Goal: Information Seeking & Learning: Learn about a topic

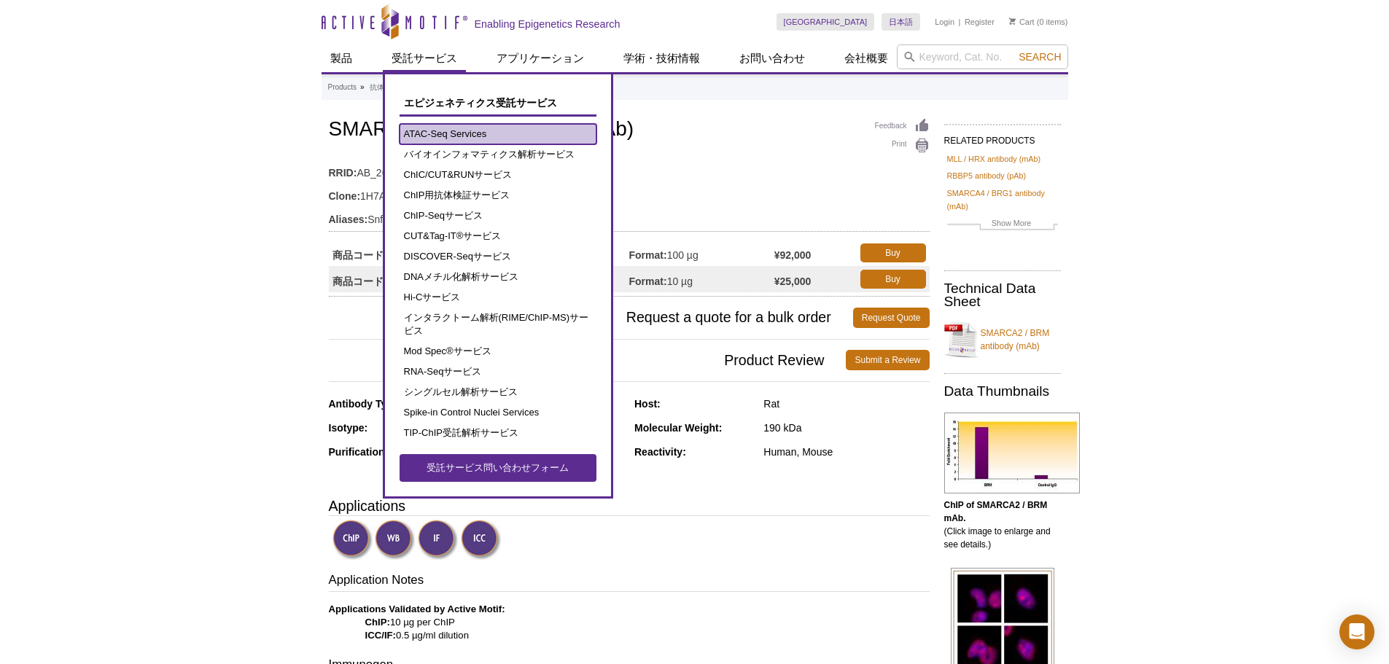
click at [441, 136] on link "ATAC-Seq Services" at bounding box center [497, 134] width 197 height 20
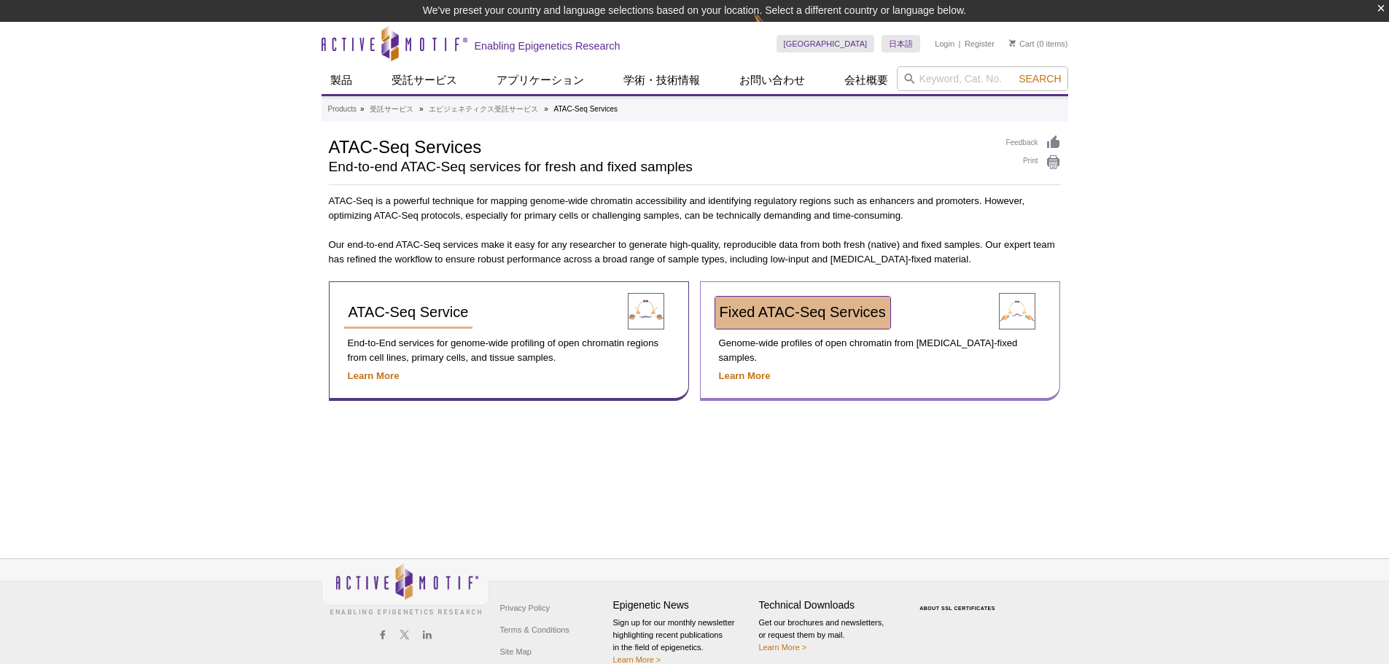
click at [760, 316] on span "Fixed ATAC-Seq Services" at bounding box center [803, 312] width 166 height 16
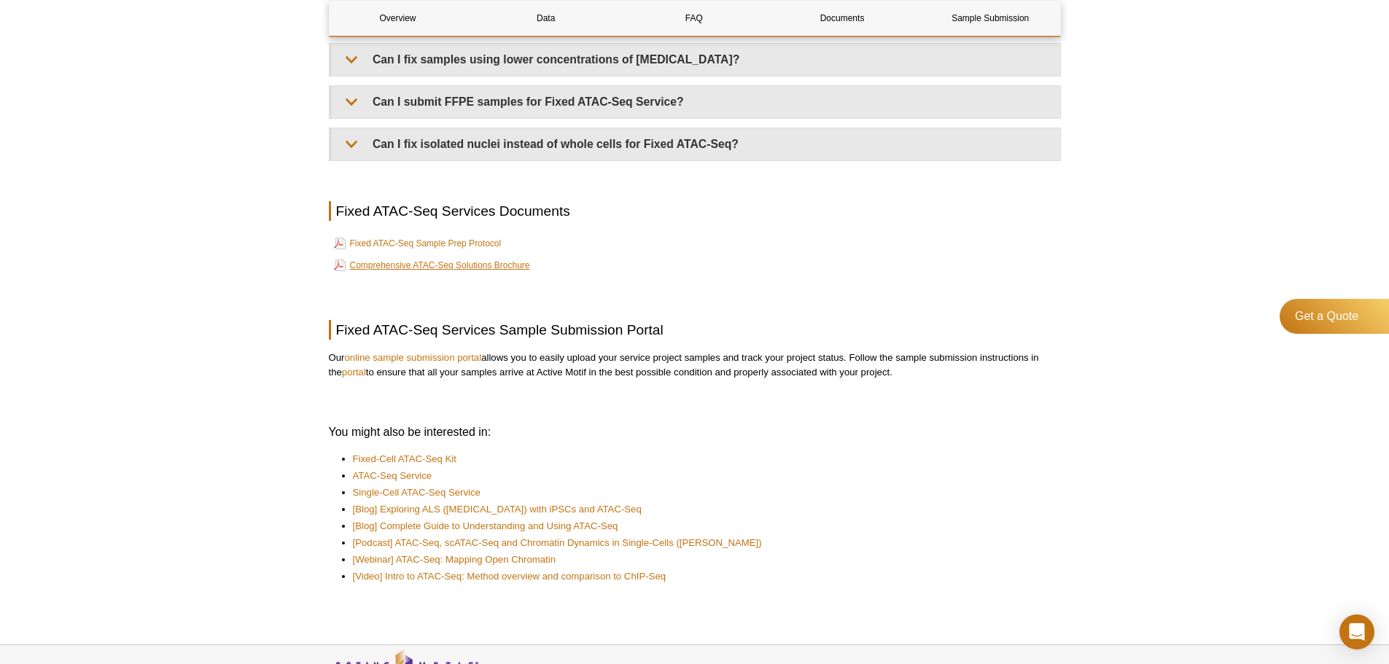
scroll to position [2821, 0]
